Goal: Check status

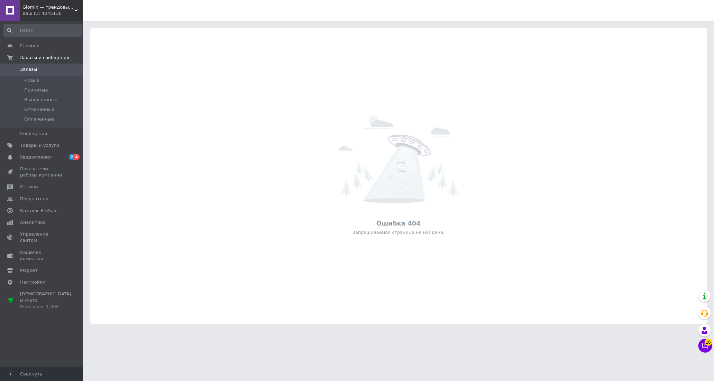
click at [48, 9] on span "Glomix — трендовые товары, которые упрощают жизнь" at bounding box center [48, 7] width 52 height 6
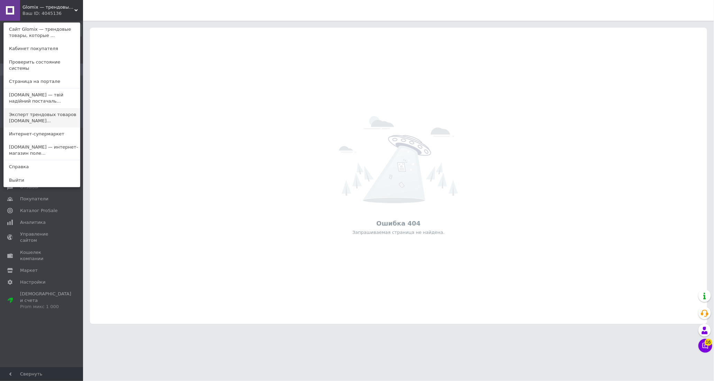
click at [41, 113] on link "Эксперт трендовых товаров [DOMAIN_NAME]..." at bounding box center [42, 117] width 76 height 19
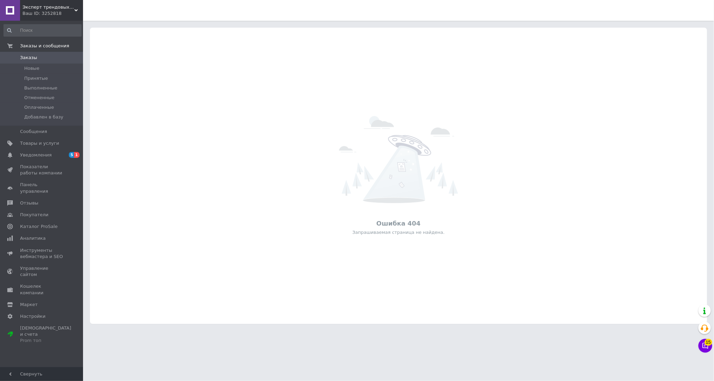
click at [43, 9] on span "Эксперт трендовых товаров top-expert.com.ua" at bounding box center [48, 7] width 52 height 6
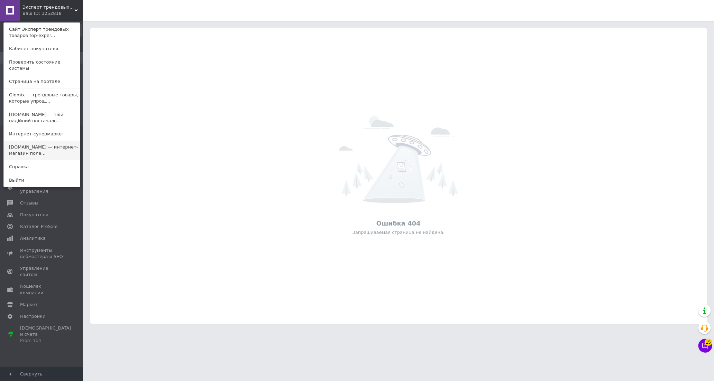
click at [29, 141] on link "megastore.net.ua — интернет-магазин поле..." at bounding box center [42, 150] width 76 height 19
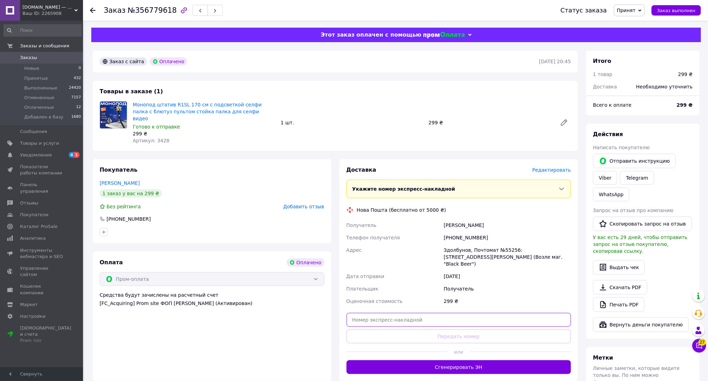
click at [419, 313] on input "text" at bounding box center [458, 320] width 225 height 14
paste input "20451225240720"
type input "20451225240720"
click at [416, 330] on button "Передать номер" at bounding box center [458, 337] width 225 height 14
